Goal: Ask a question

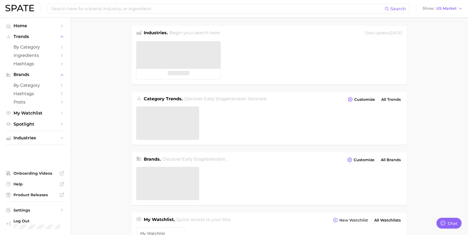
type textarea "x"
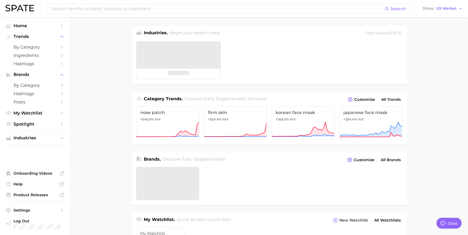
scroll to position [808, 0]
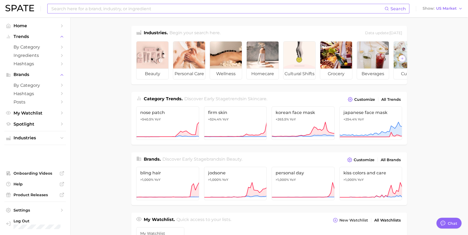
click at [185, 11] on input at bounding box center [217, 8] width 333 height 9
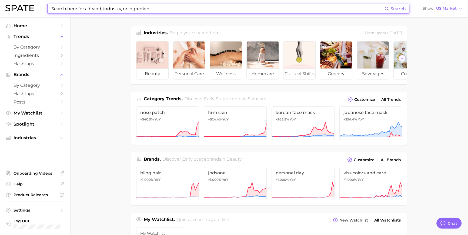
paste input "akunbem"
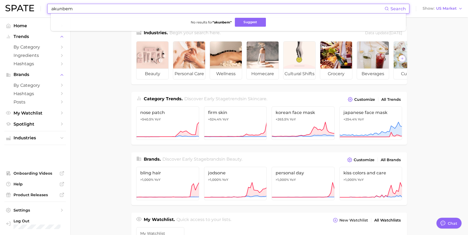
type input "akunbem"
